Goal: Download file/media

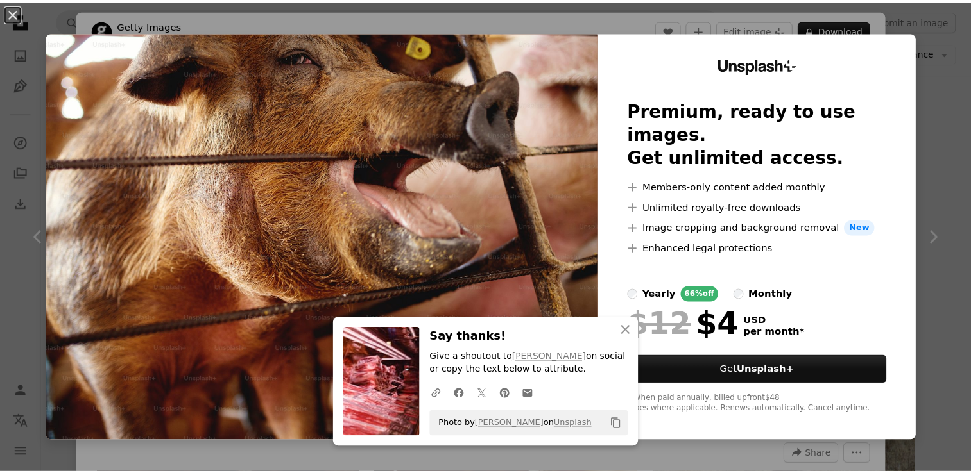
scroll to position [898, 0]
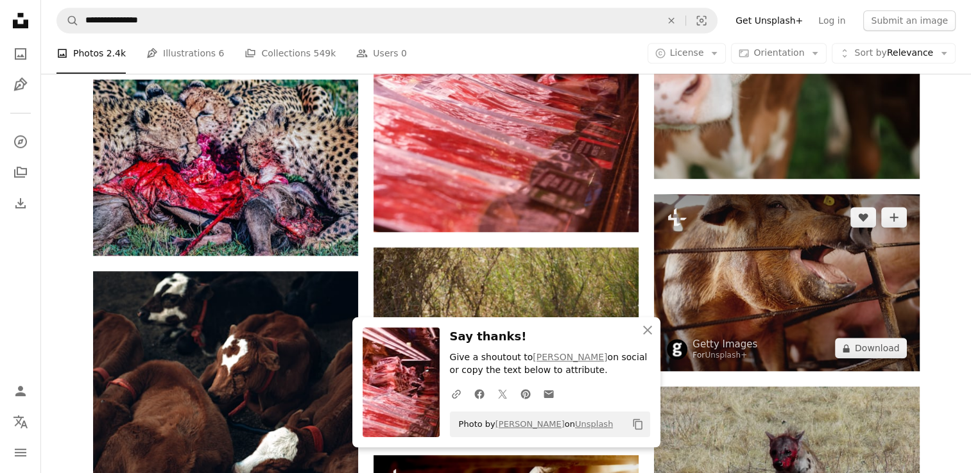
click at [759, 255] on img at bounding box center [786, 282] width 265 height 177
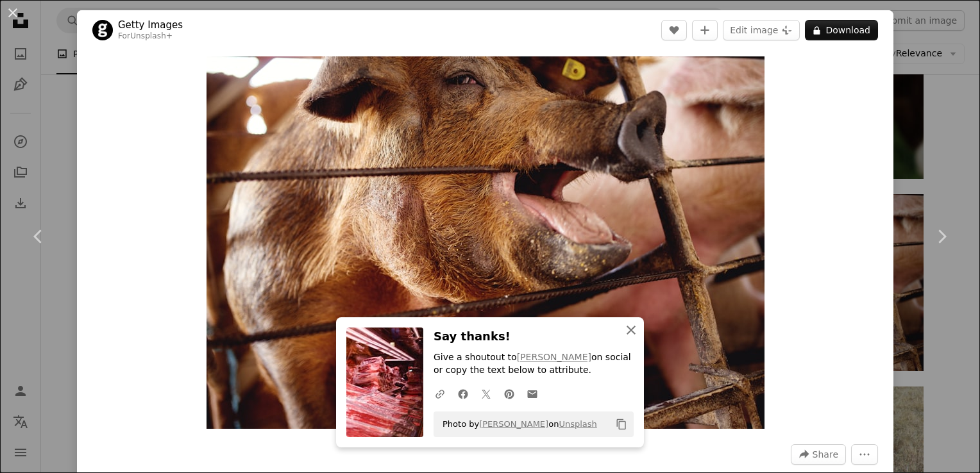
click at [618, 332] on button "An X shape Close" at bounding box center [631, 331] width 26 height 26
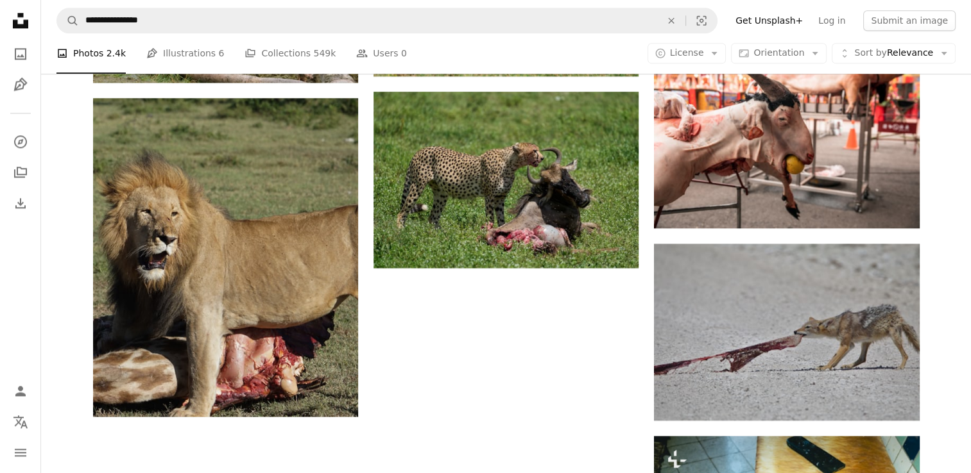
scroll to position [1497, 0]
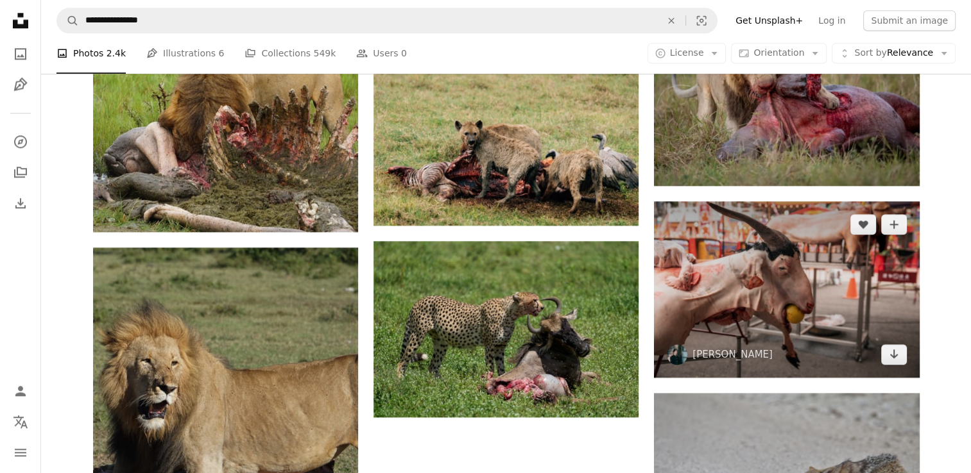
click at [744, 308] on img at bounding box center [786, 289] width 265 height 176
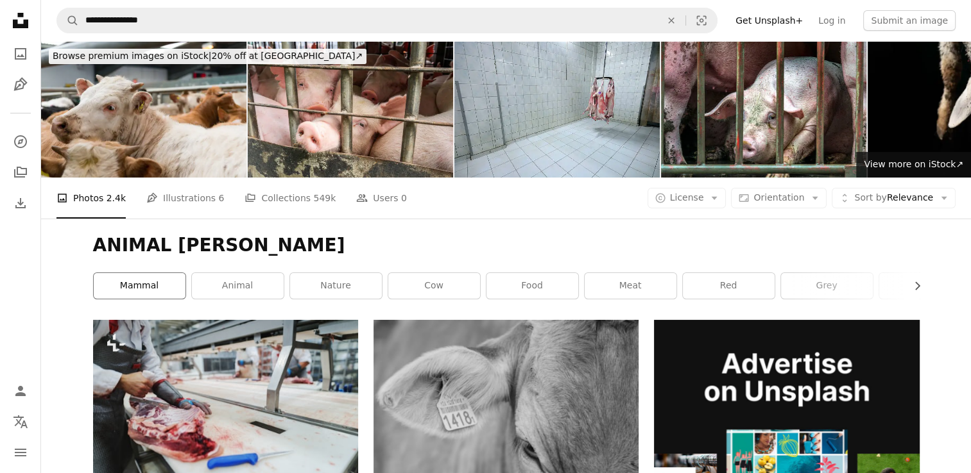
click at [154, 286] on link "mammal" at bounding box center [140, 286] width 92 height 26
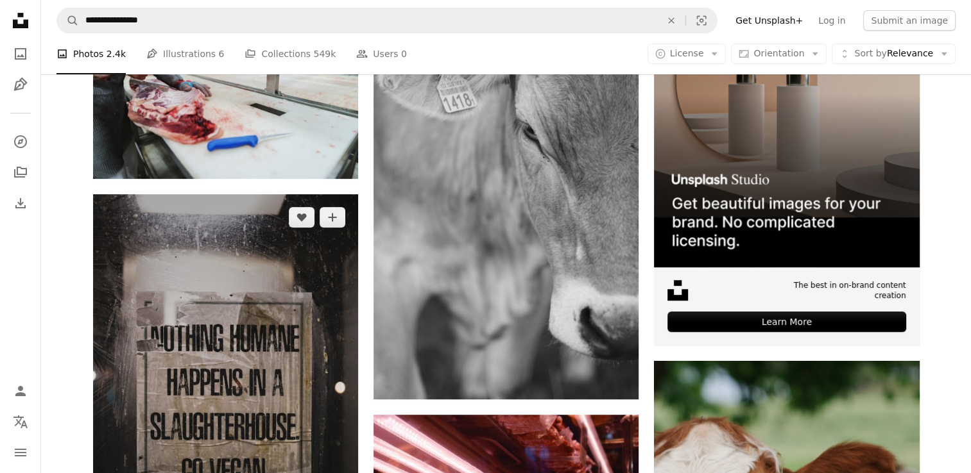
scroll to position [449, 0]
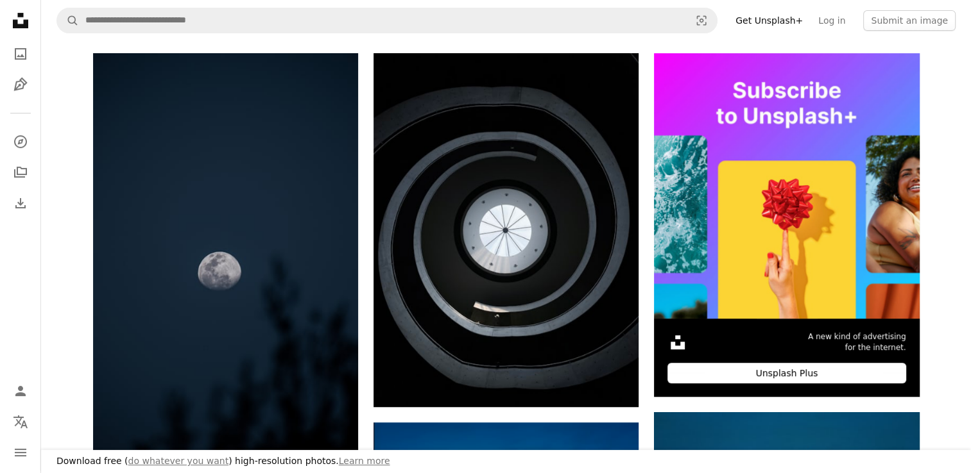
scroll to position [898, 0]
